Goal: Information Seeking & Learning: Find specific fact

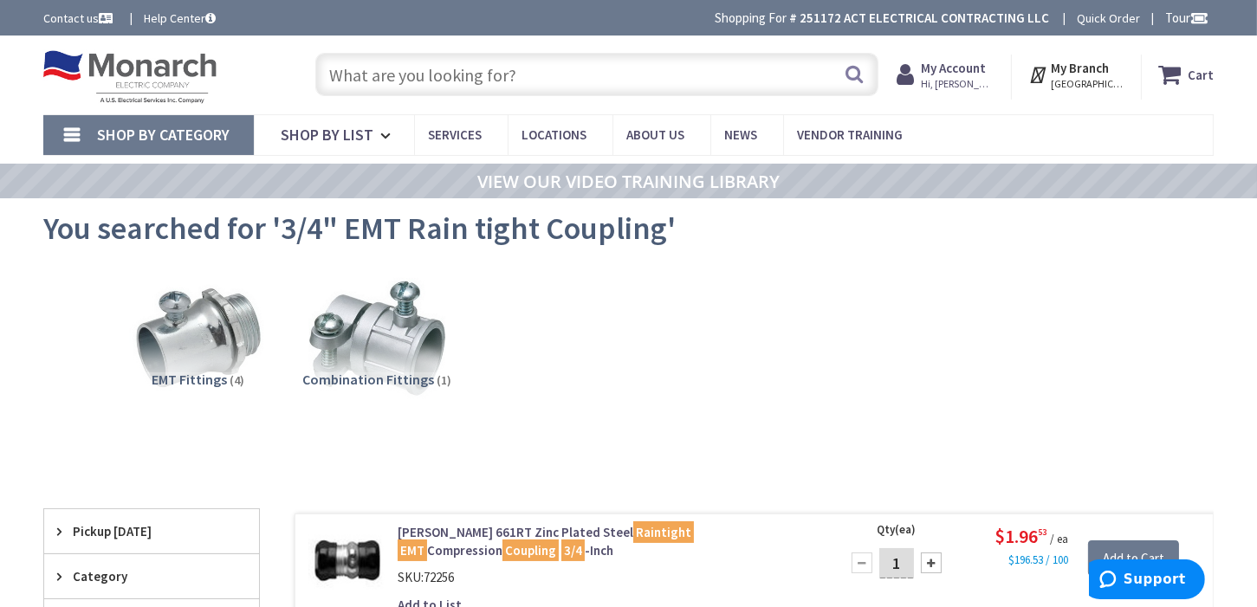
click at [542, 81] on input "text" at bounding box center [597, 74] width 564 height 43
paste input "4" Metal Junction Box 2 1/8""
type input "4" Metal Junction Box 2 1/8""
click at [852, 81] on button "Search" at bounding box center [854, 74] width 23 height 39
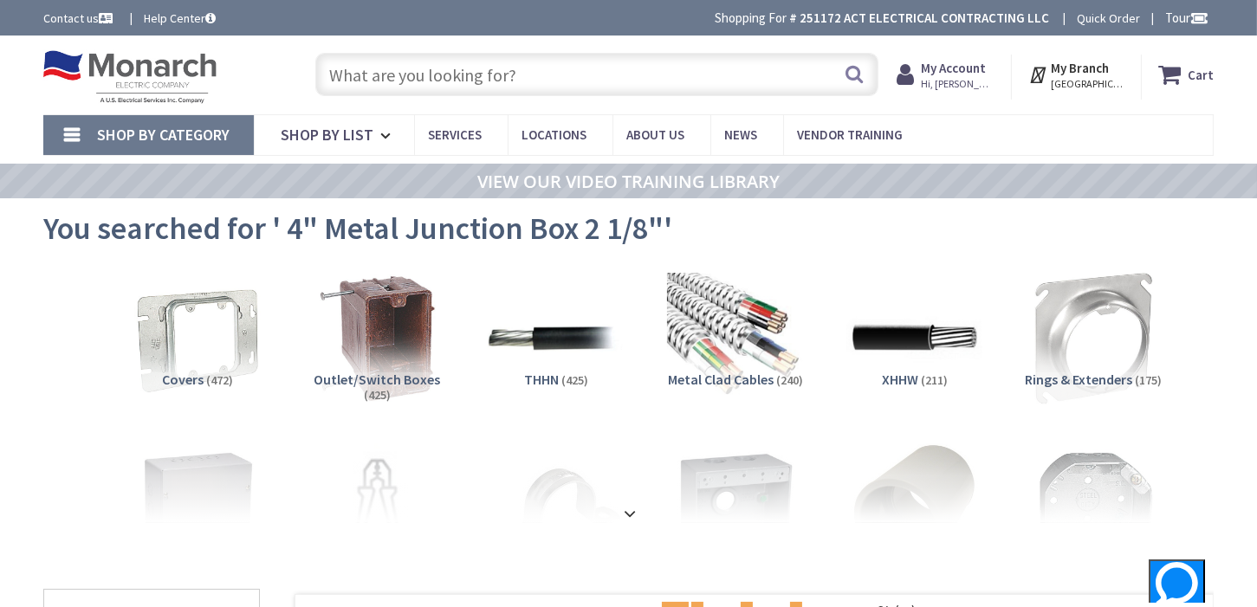
click at [511, 68] on input "text" at bounding box center [597, 74] width 564 height 43
paste input "2 Gang Metal WP Box"
type input "2 Gang Metal WP Box"
click at [861, 76] on button "Search" at bounding box center [854, 74] width 23 height 39
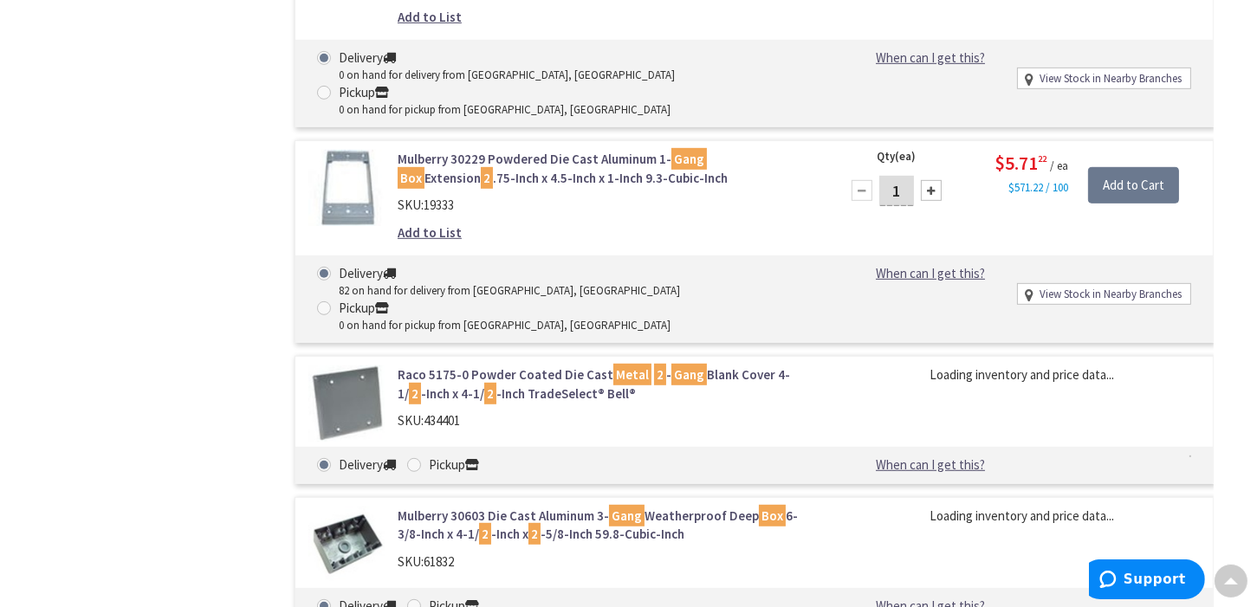
scroll to position [1300, 0]
